Goal: Check status

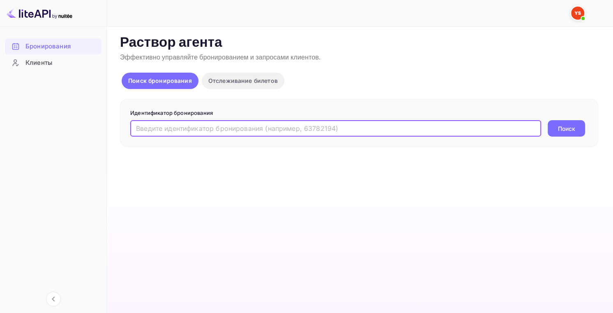
click at [269, 134] on input "text" at bounding box center [335, 128] width 411 height 16
paste input "9960631"
type input "9960631"
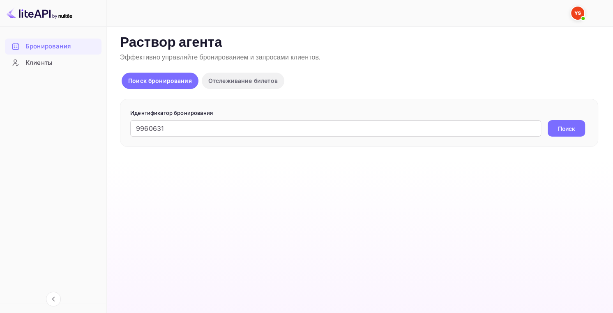
click at [573, 132] on ya-tr-span "Поиск" at bounding box center [566, 128] width 17 height 9
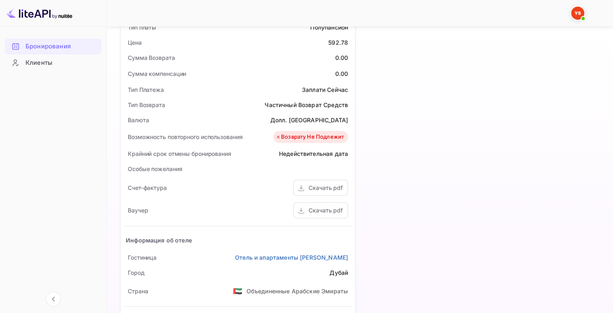
scroll to position [370, 0]
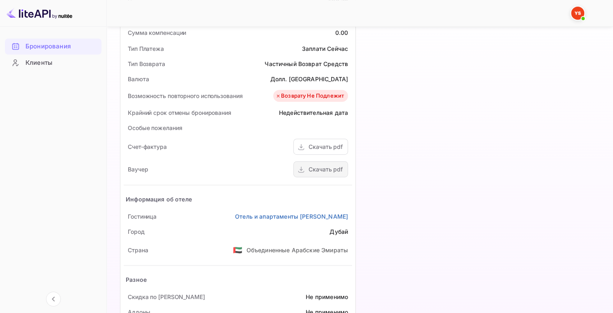
click at [323, 168] on ya-tr-span "Скачать pdf" at bounding box center [325, 169] width 34 height 7
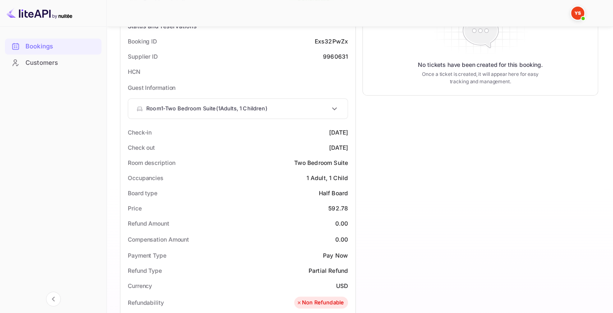
scroll to position [81, 0]
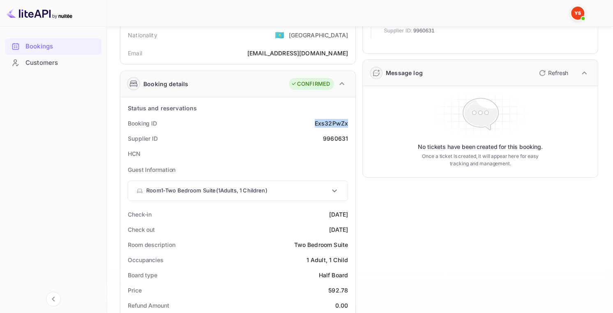
drag, startPoint x: 315, startPoint y: 118, endPoint x: 349, endPoint y: 120, distance: 34.1
click at [349, 119] on div "Booking ID Exs32PwZx" at bounding box center [238, 123] width 228 height 15
copy ya-tr-span "Exs32PwZx"
drag, startPoint x: 324, startPoint y: 137, endPoint x: 349, endPoint y: 140, distance: 25.2
click at [349, 140] on div "Supplier ID 9960631" at bounding box center [238, 138] width 228 height 15
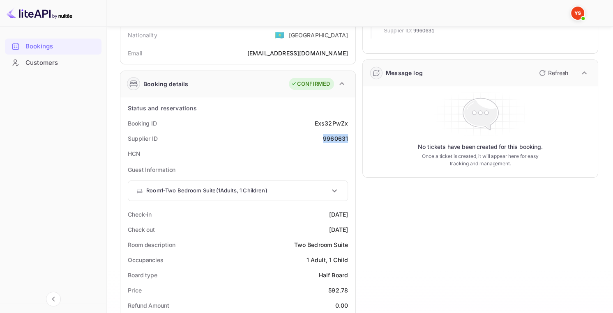
copy div "9960631"
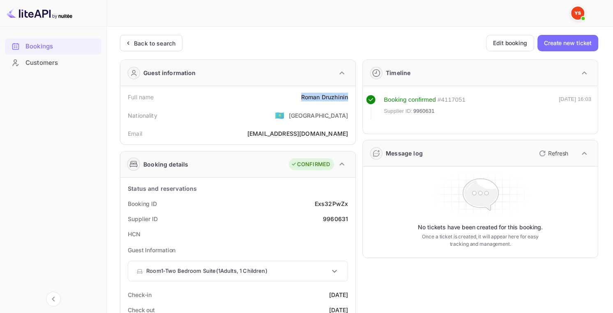
copy div "[PERSON_NAME]"
drag, startPoint x: 299, startPoint y: 96, endPoint x: 347, endPoint y: 98, distance: 47.7
click at [347, 98] on div "Full name [PERSON_NAME]" at bounding box center [238, 97] width 228 height 15
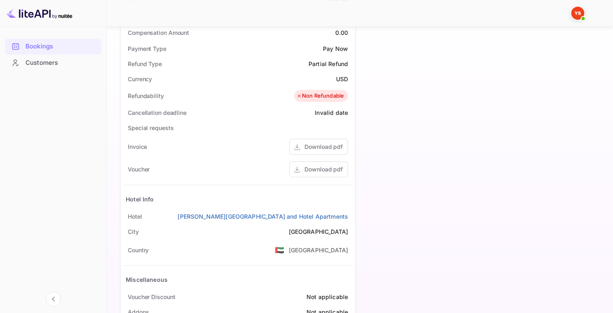
scroll to position [409, 0]
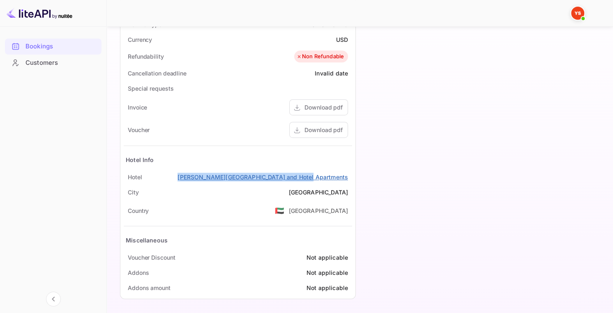
copy ya-tr-span "[PERSON_NAME][GEOGRAPHIC_DATA] and Hotel Apartments"
drag, startPoint x: 222, startPoint y: 173, endPoint x: 347, endPoint y: 179, distance: 124.6
click at [347, 179] on div "Hotel [PERSON_NAME][GEOGRAPHIC_DATA] and Hotel Apartments" at bounding box center [238, 177] width 228 height 15
